Goal: Task Accomplishment & Management: Manage account settings

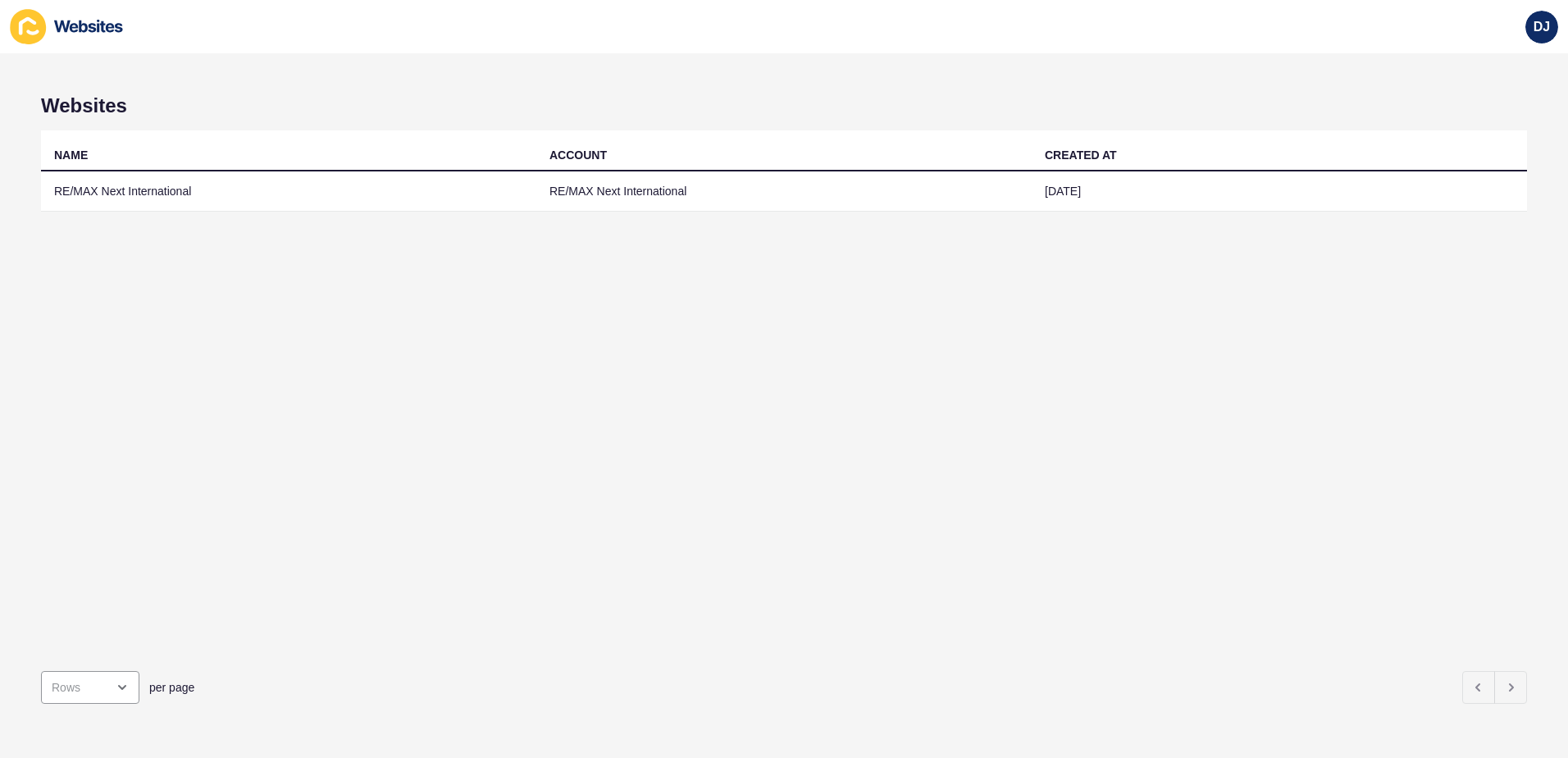
drag, startPoint x: 828, startPoint y: 362, endPoint x: 772, endPoint y: 439, distance: 95.2
drag, startPoint x: 772, startPoint y: 439, endPoint x: 804, endPoint y: 484, distance: 55.2
click at [611, 468] on div "NAME ACCOUNT CREATED AT RE/MAX Next International RE/MAX Next International [DA…" at bounding box center [784, 394] width 1486 height 528
drag, startPoint x: 912, startPoint y: 473, endPoint x: 515, endPoint y: 315, distance: 427.3
click at [668, 442] on div "NAME ACCOUNT CREATED AT RE/MAX Next International RE/MAX Next International [DA…" at bounding box center [784, 394] width 1486 height 528
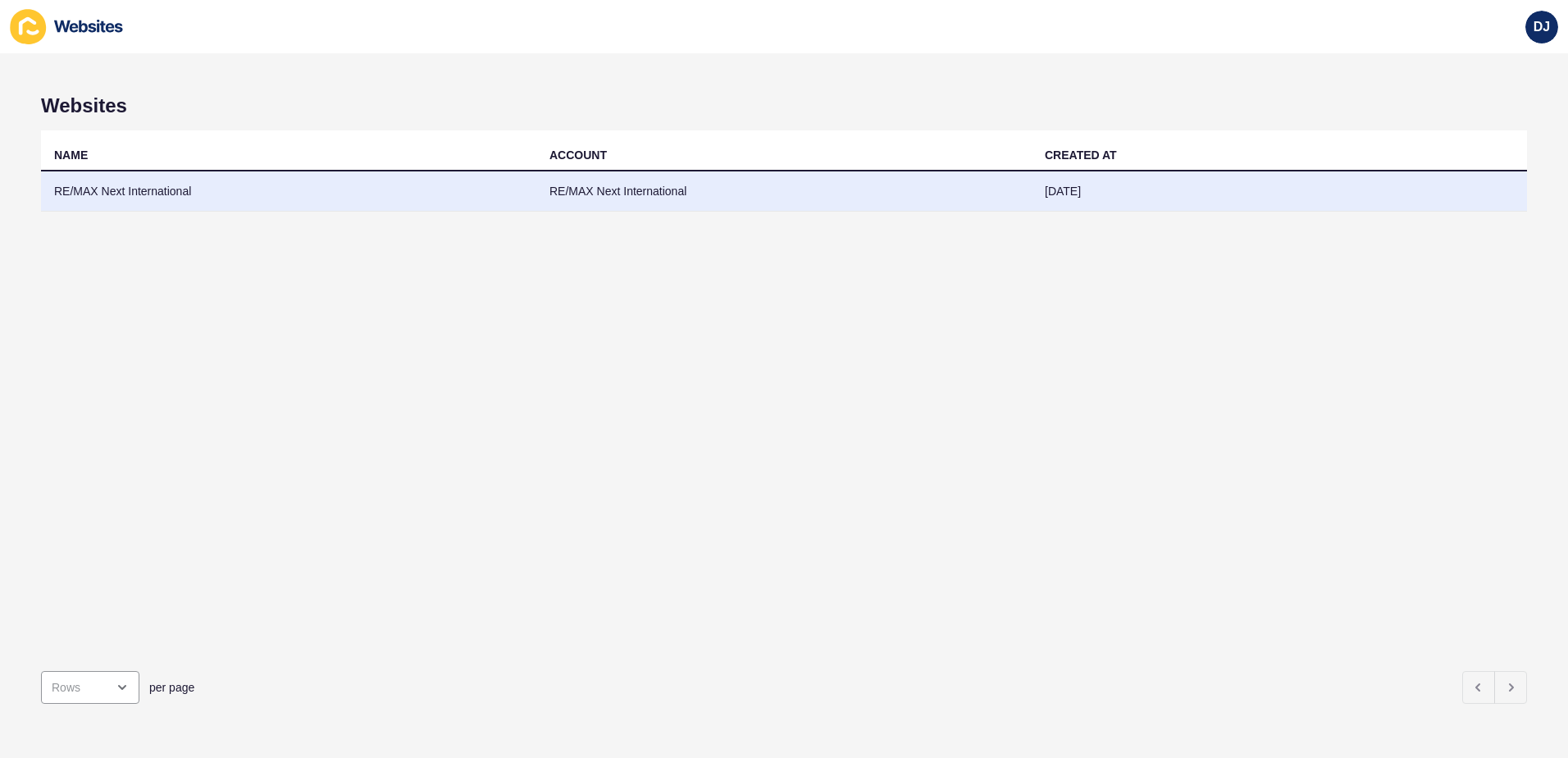
click at [188, 194] on td "RE/MAX Next International" at bounding box center [288, 191] width 496 height 40
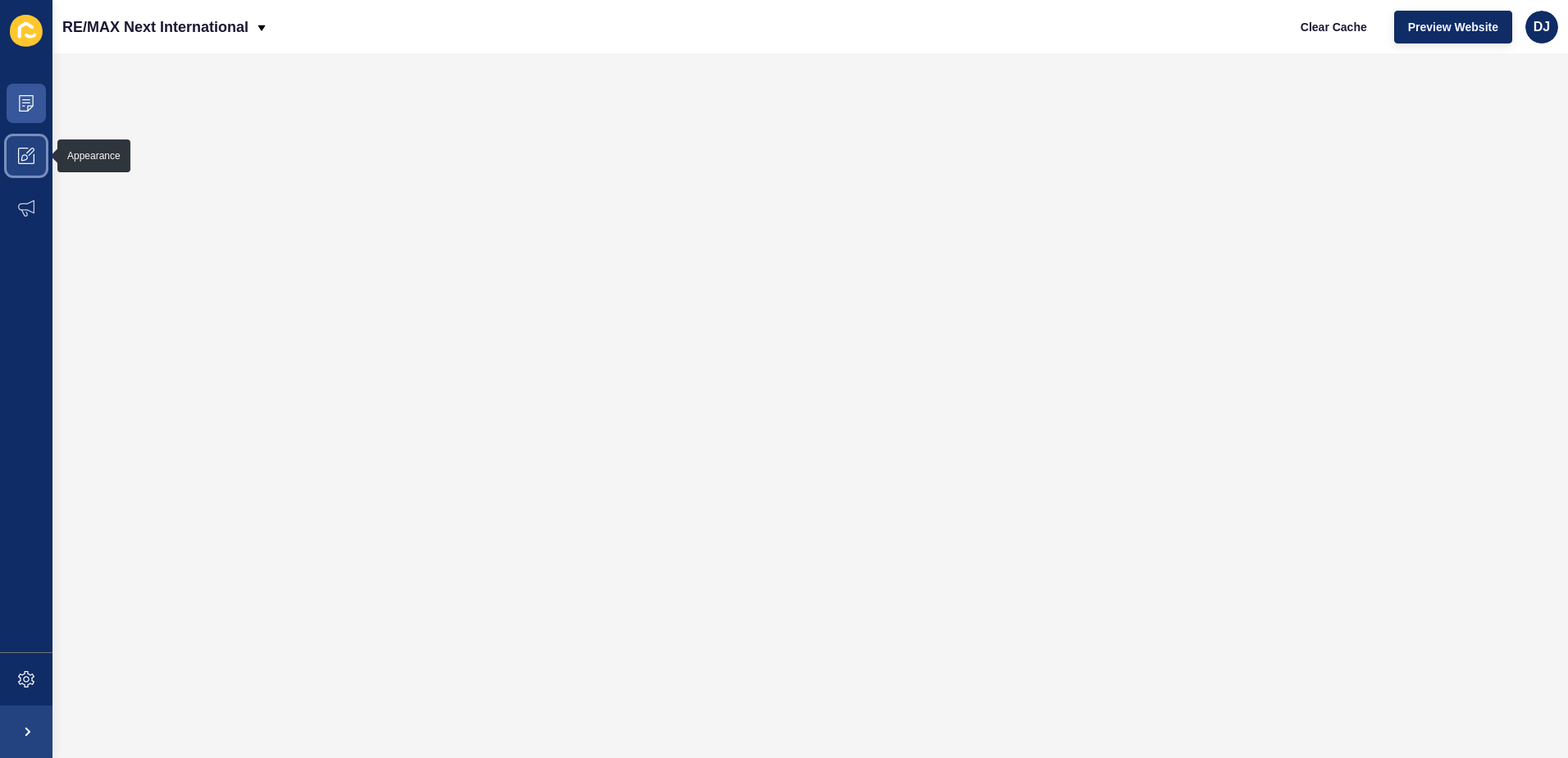
click at [29, 157] on icon at bounding box center [26, 156] width 16 height 16
click at [35, 176] on span at bounding box center [26, 156] width 53 height 53
click at [15, 103] on span at bounding box center [26, 103] width 53 height 53
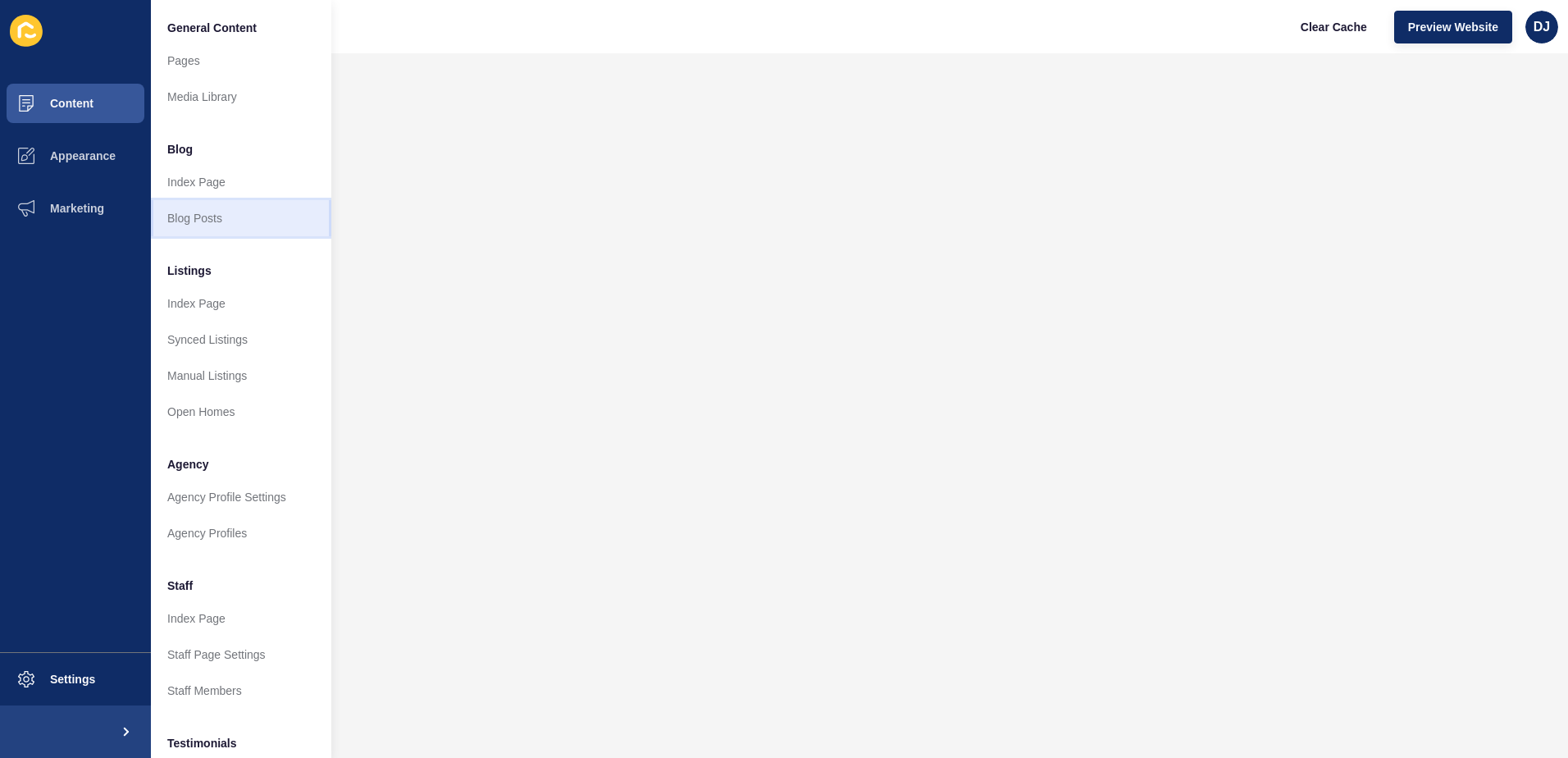
click at [193, 214] on link "Blog Posts" at bounding box center [240, 219] width 180 height 36
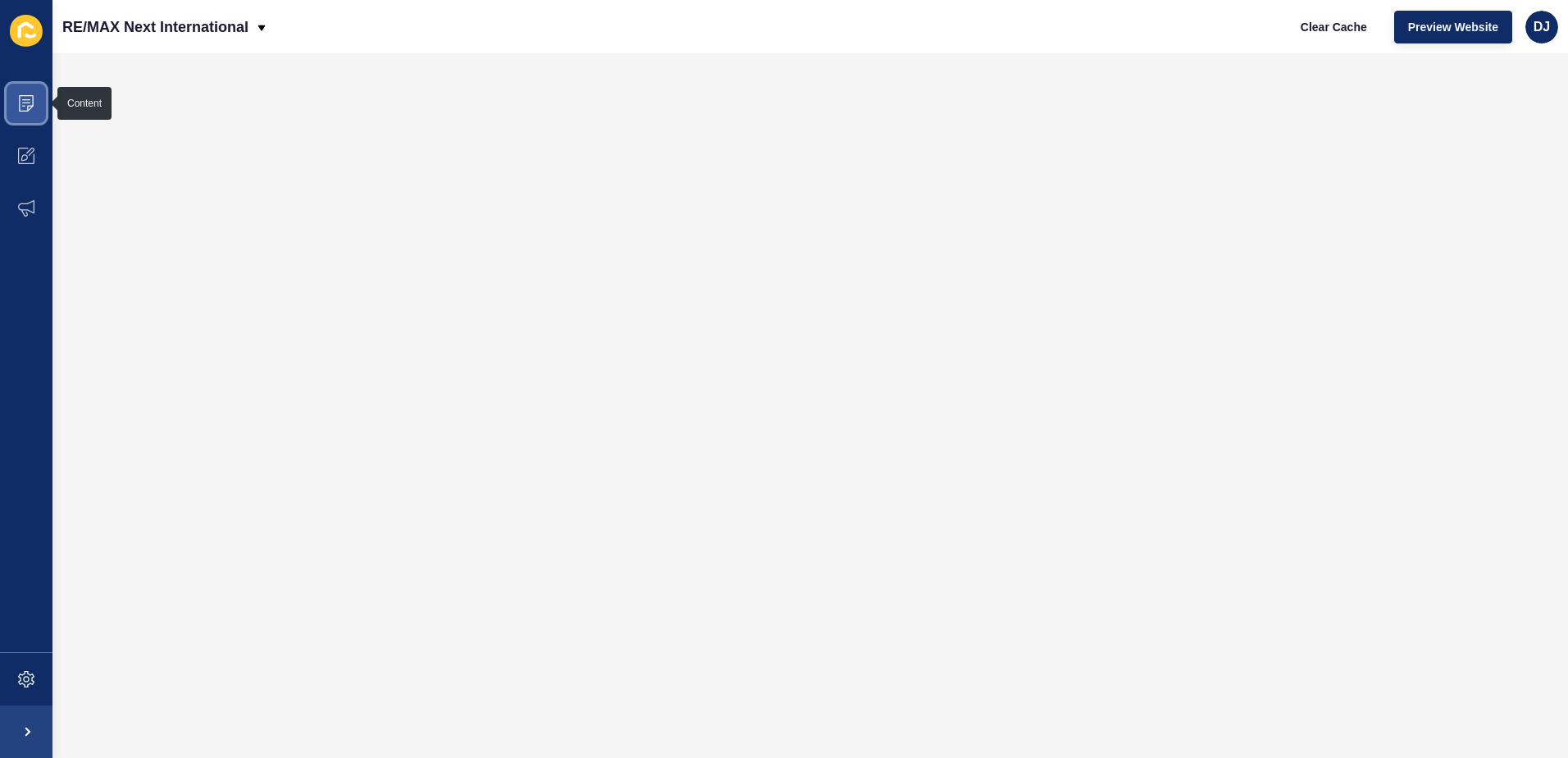
click at [35, 114] on span at bounding box center [26, 103] width 53 height 53
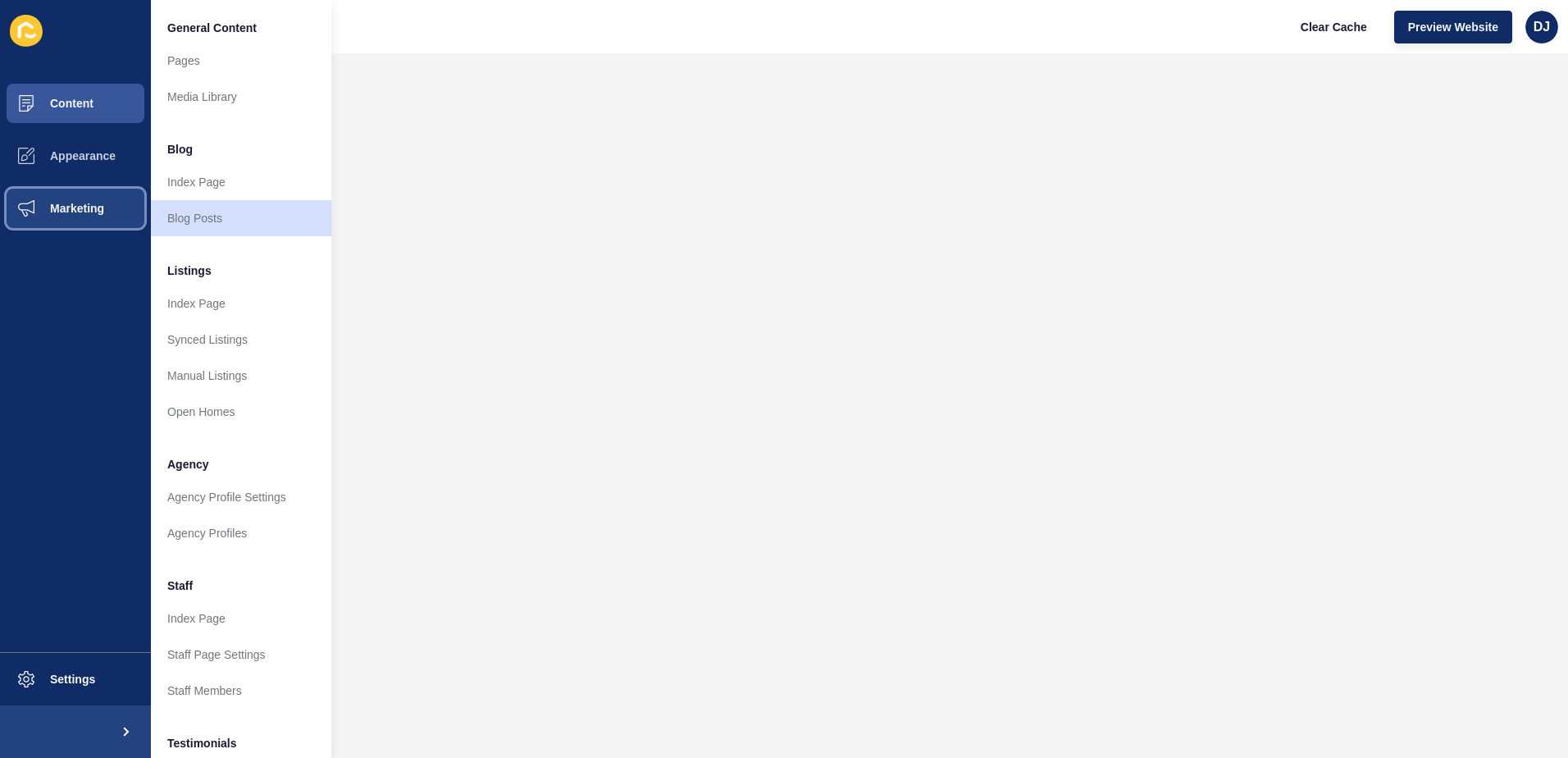
click at [93, 197] on button "Marketing" at bounding box center [75, 209] width 150 height 53
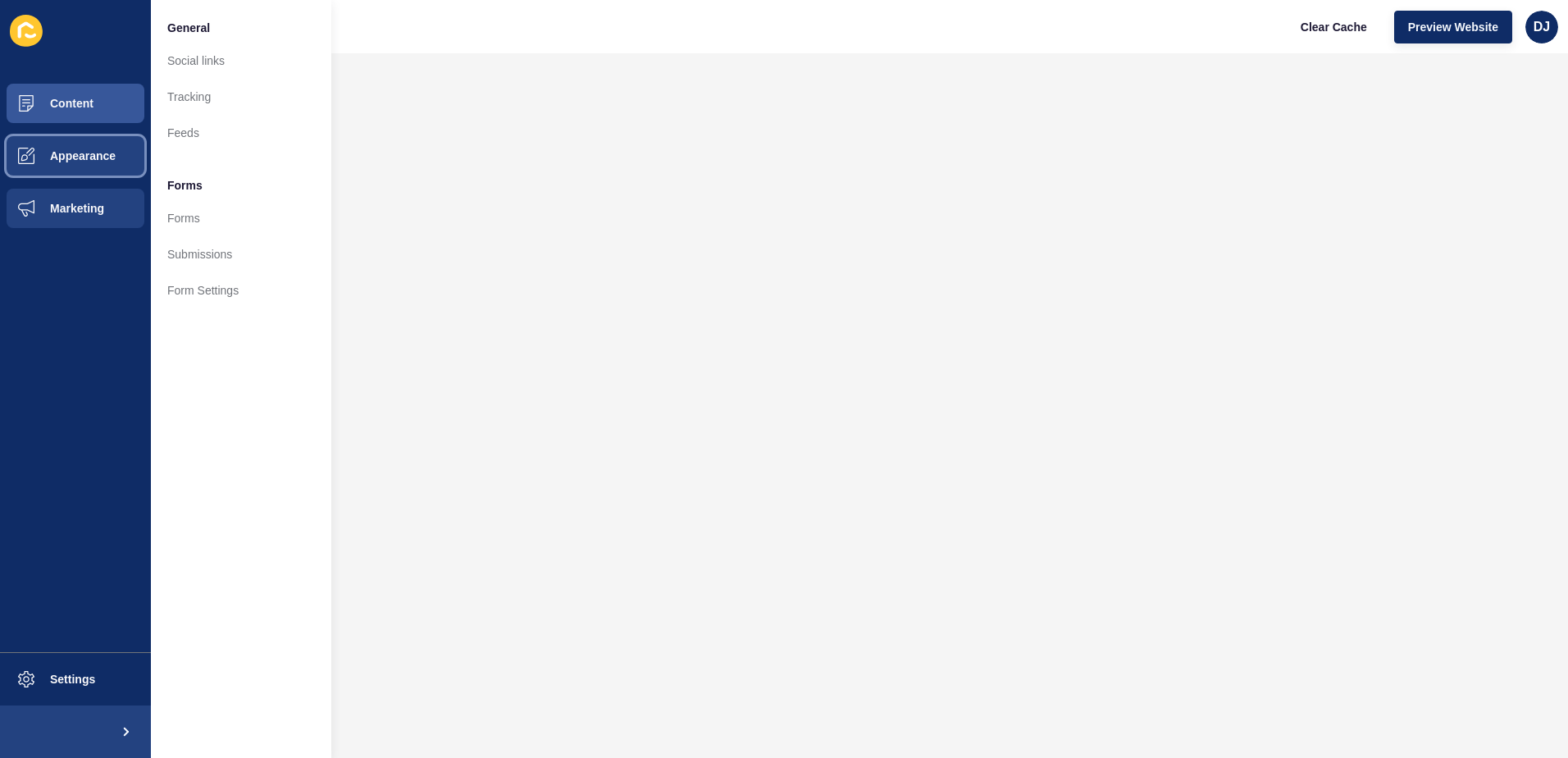
click at [88, 158] on span "Appearance" at bounding box center [56, 156] width 118 height 13
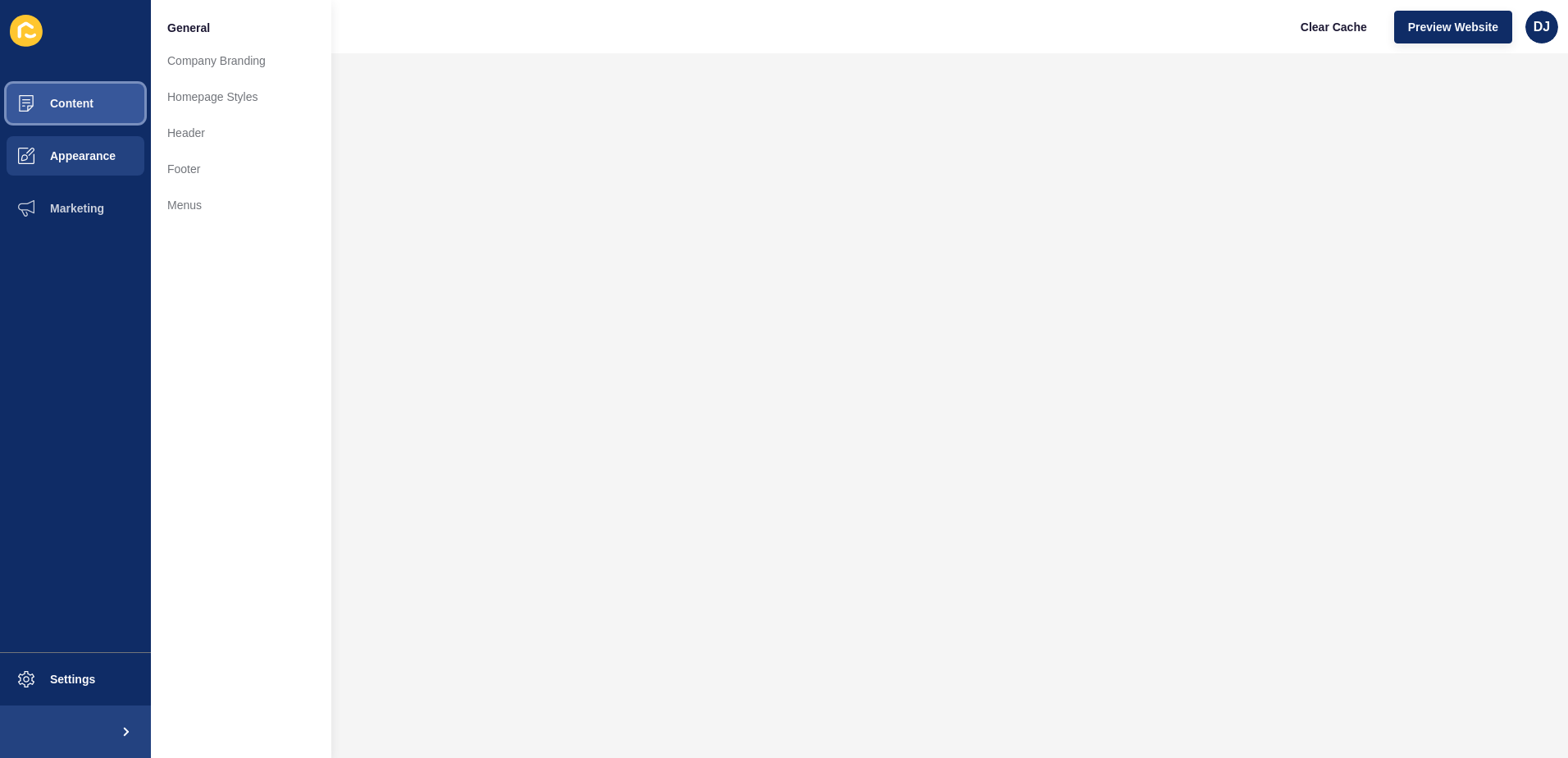
click at [94, 108] on button "Content" at bounding box center [75, 103] width 150 height 53
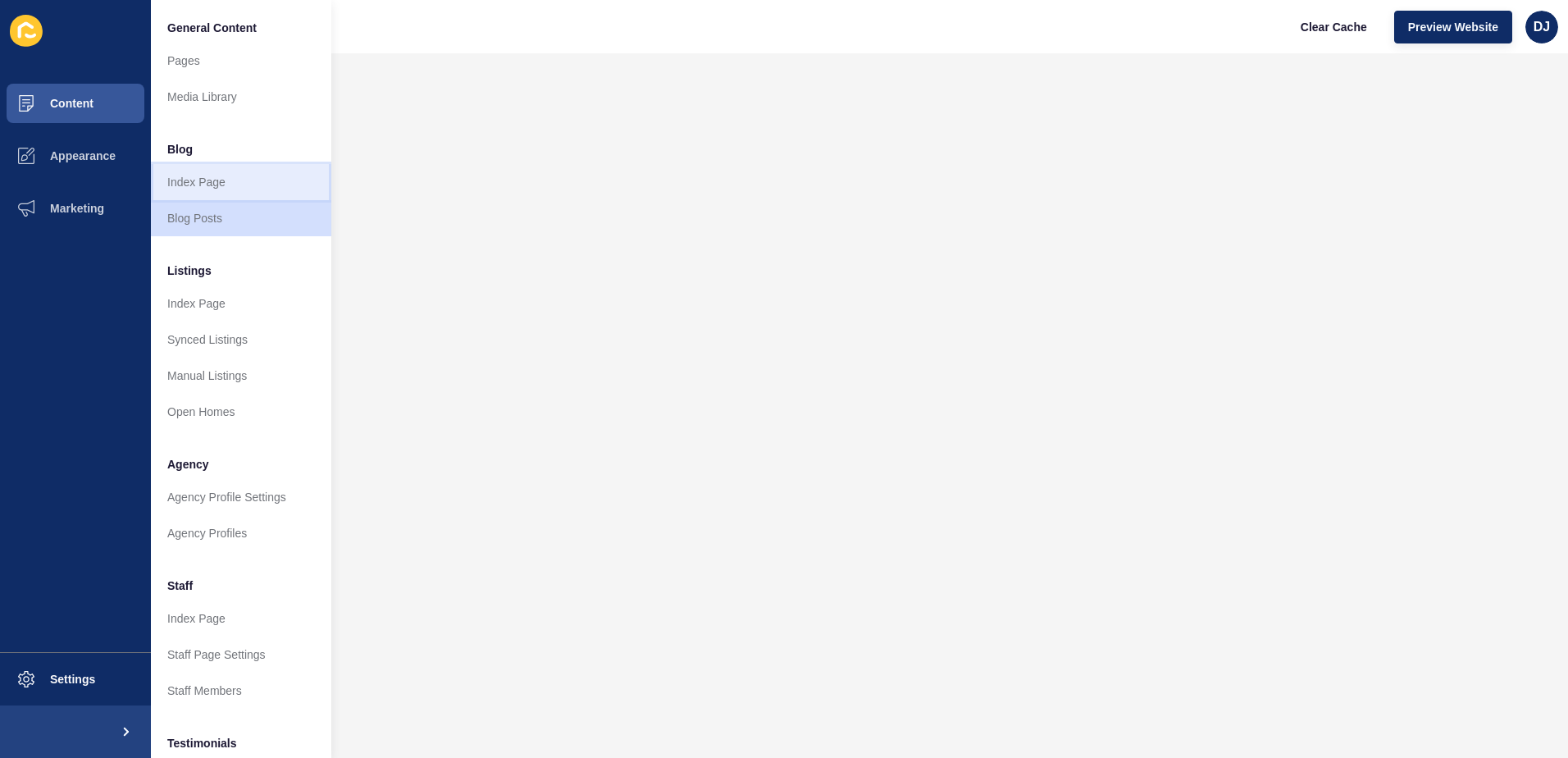
click at [277, 175] on link "Index Page" at bounding box center [240, 182] width 180 height 36
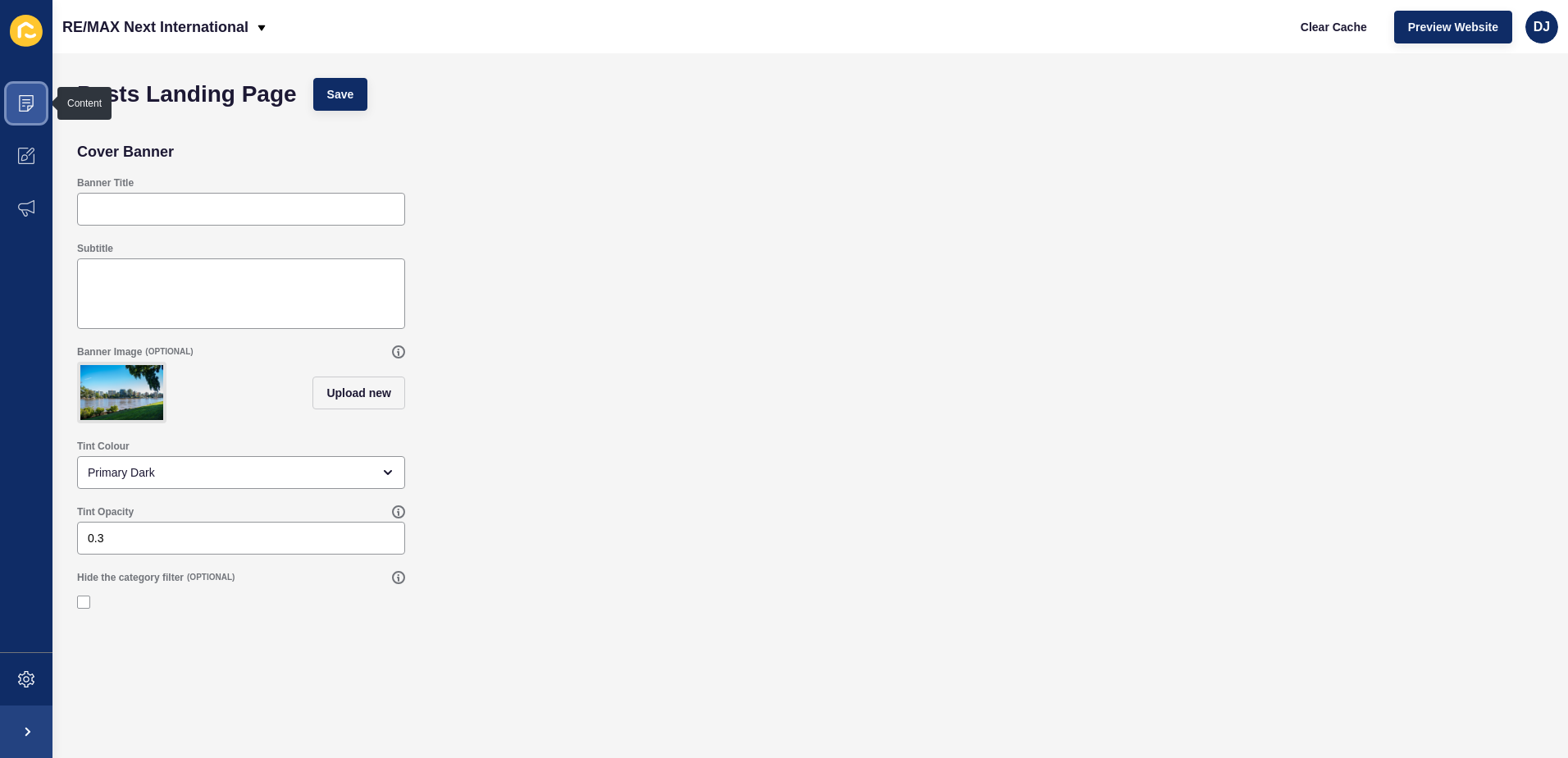
click at [30, 109] on icon at bounding box center [26, 103] width 15 height 16
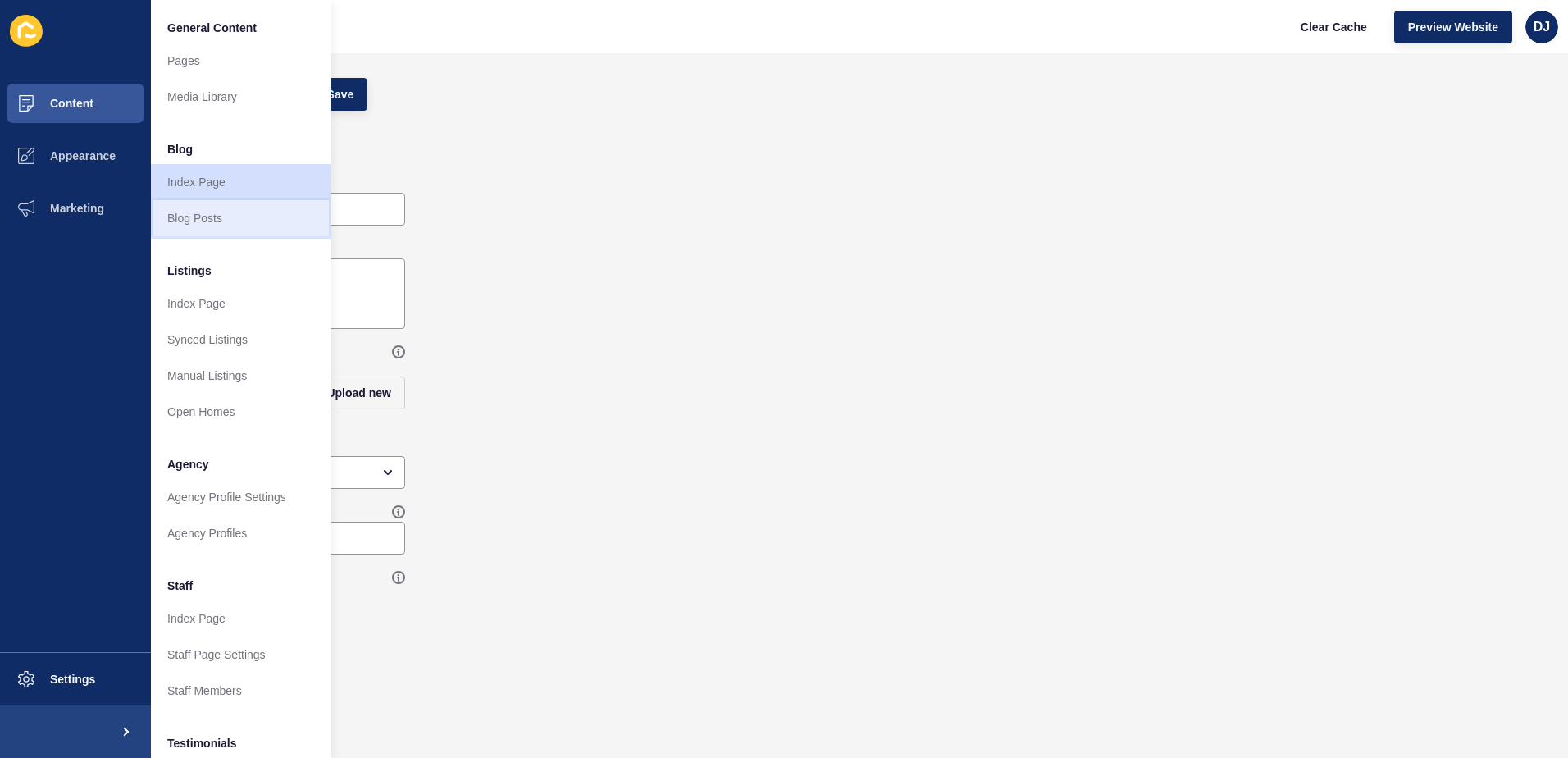
click at [234, 217] on link "Blog Posts" at bounding box center [240, 219] width 180 height 36
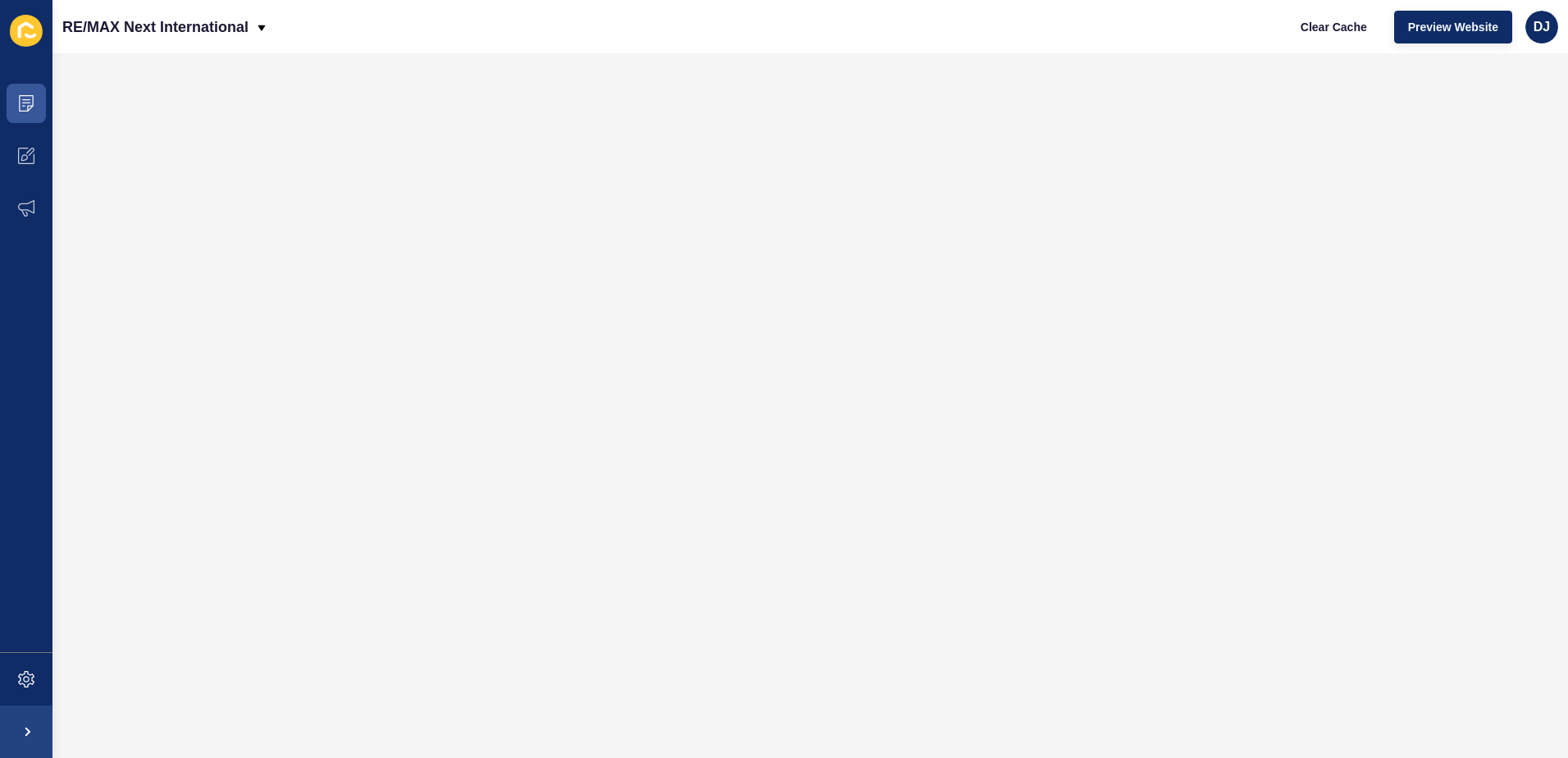
click at [1254, 39] on div "RE/MAX Next International Clear Cache Preview Website DJ" at bounding box center [810, 26] width 1515 height 53
